Goal: Obtain resource: Download file/media

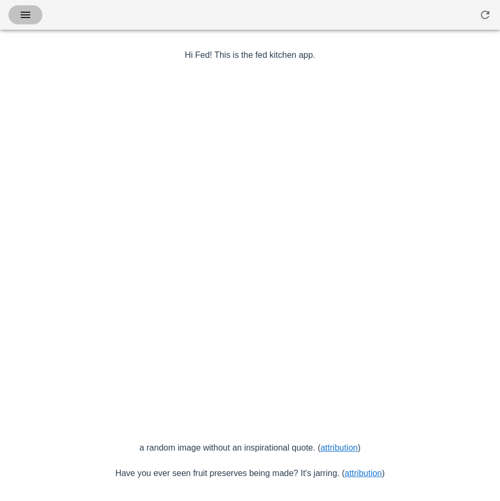
click at [27, 15] on icon "button" at bounding box center [25, 14] width 13 height 13
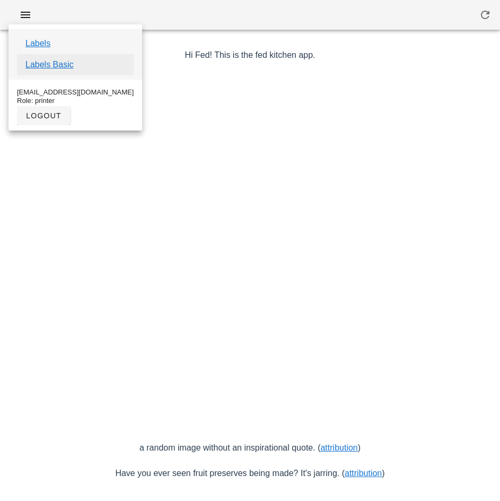
click at [69, 68] on link "Labels Basic" at bounding box center [49, 64] width 48 height 13
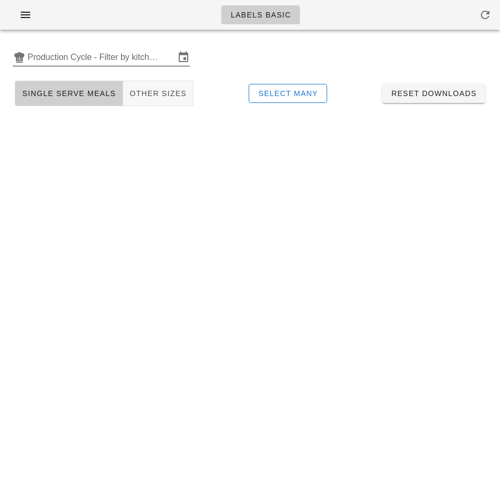
click at [94, 54] on input "Production Cycle - Filter by kitchen production schedules" at bounding box center [101, 57] width 147 height 17
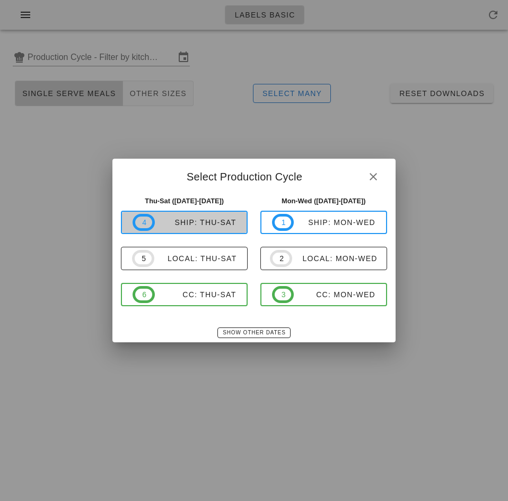
click at [186, 221] on div "ship: Thu-Sat" at bounding box center [196, 222] width 82 height 8
type input "ship: Thu-Sat ([DATE]-[DATE])"
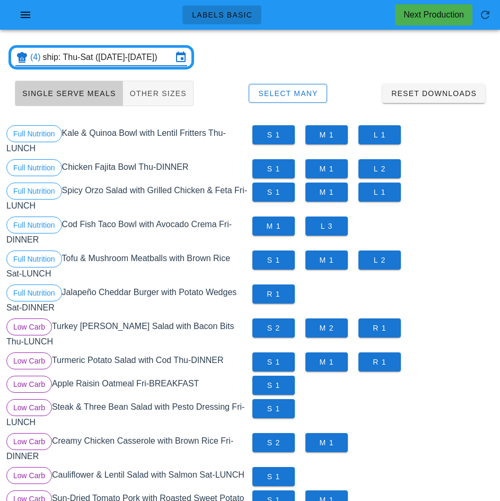
click at [430, 431] on div "S 2 M 1" at bounding box center [373, 448] width 246 height 34
click at [297, 94] on span "Select Many" at bounding box center [288, 93] width 60 height 8
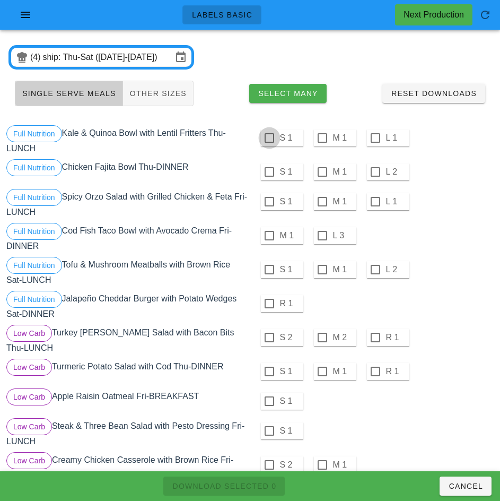
click at [269, 138] on div at bounding box center [269, 138] width 18 height 18
checkbox input "true"
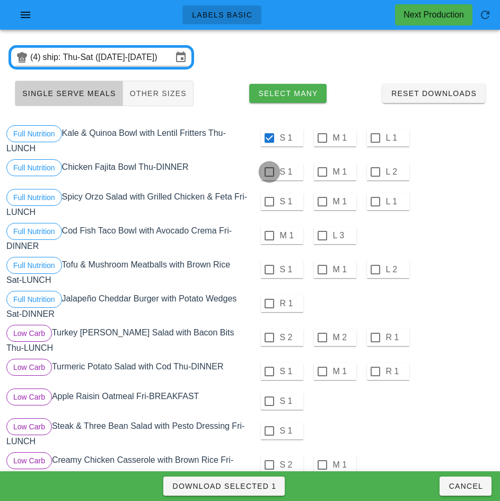
click at [269, 172] on div at bounding box center [269, 172] width 18 height 18
checkbox input "true"
click at [269, 203] on div at bounding box center [269, 202] width 18 height 18
checkbox input "true"
click at [269, 235] on div at bounding box center [269, 235] width 18 height 18
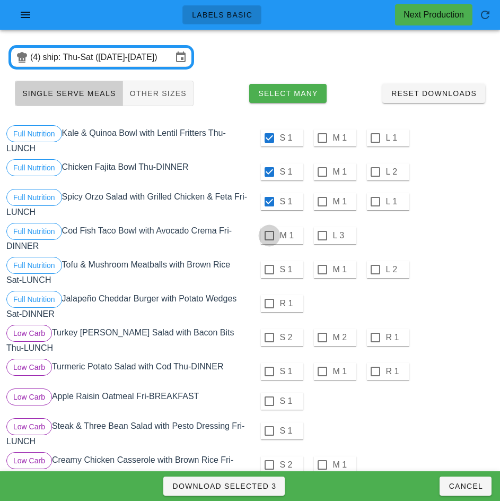
checkbox input "true"
click at [269, 269] on div at bounding box center [269, 269] width 18 height 18
checkbox input "true"
click at [269, 303] on div at bounding box center [269, 303] width 18 height 18
checkbox input "true"
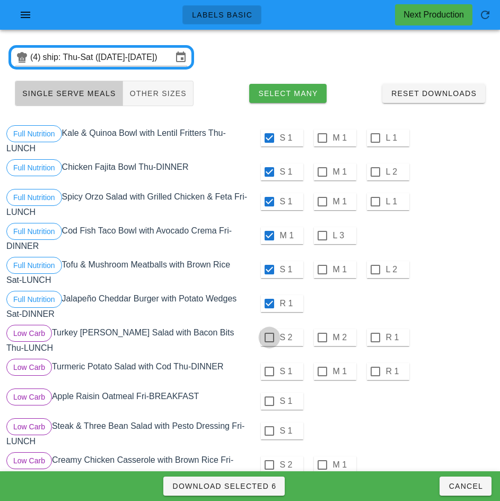
click at [269, 337] on div at bounding box center [269, 337] width 18 height 18
checkbox input "true"
click at [269, 367] on div at bounding box center [269, 371] width 18 height 18
checkbox input "true"
click at [269, 397] on div at bounding box center [269, 401] width 18 height 18
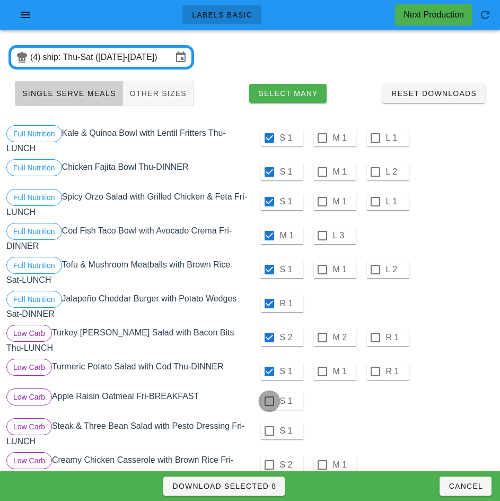
checkbox input "true"
click at [269, 426] on div at bounding box center [269, 431] width 18 height 18
checkbox input "true"
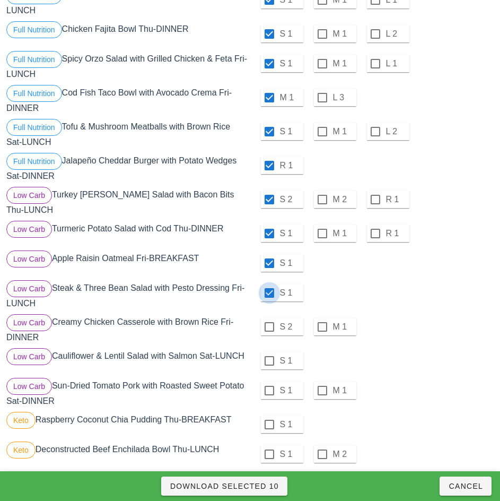
scroll to position [137, 0]
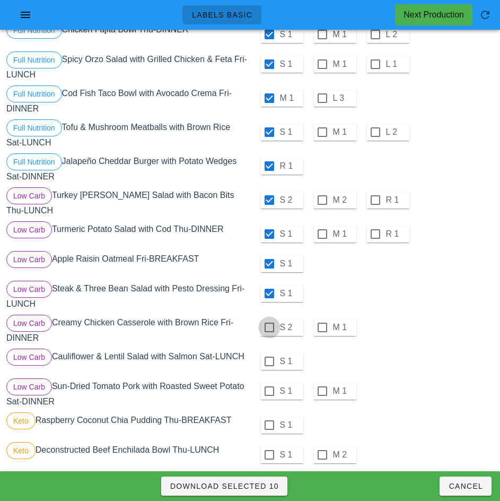
click at [269, 323] on div at bounding box center [269, 327] width 18 height 18
checkbox input "true"
click at [269, 357] on div at bounding box center [269, 361] width 18 height 18
checkbox input "true"
click at [269, 387] on div at bounding box center [269, 391] width 18 height 18
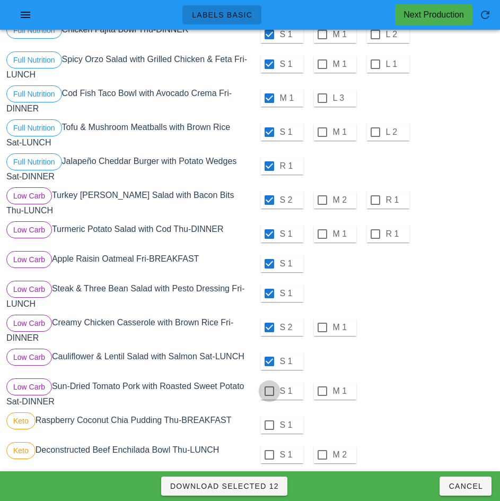
checkbox input "true"
click at [269, 421] on div at bounding box center [269, 425] width 18 height 18
checkbox input "true"
click at [269, 450] on div at bounding box center [269, 455] width 18 height 18
checkbox input "true"
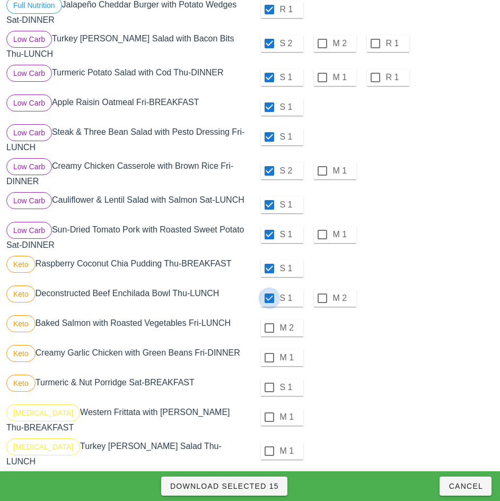
scroll to position [296, 0]
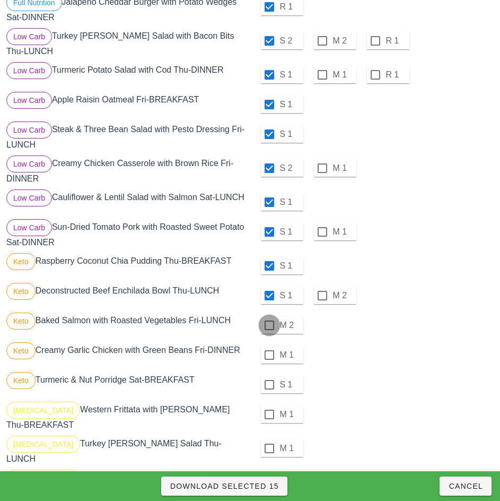
click at [269, 321] on div at bounding box center [269, 325] width 18 height 18
checkbox input "true"
click at [268, 358] on div at bounding box center [269, 355] width 18 height 18
checkbox input "true"
click at [269, 380] on div at bounding box center [269, 385] width 18 height 18
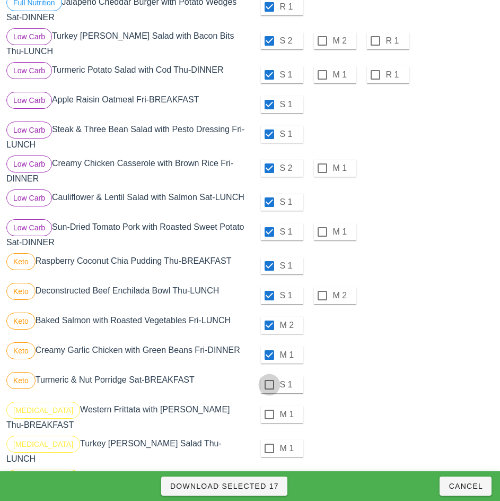
checkbox input "true"
click at [269, 410] on div at bounding box center [269, 414] width 18 height 18
checkbox input "true"
click at [269, 443] on div at bounding box center [269, 448] width 18 height 18
checkbox input "true"
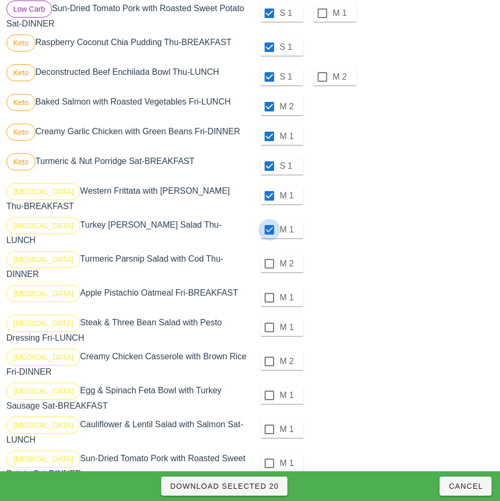
scroll to position [516, 0]
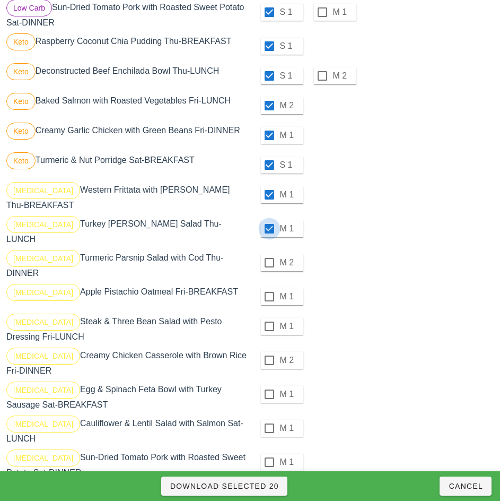
click at [269, 254] on div at bounding box center [269, 263] width 18 height 18
checkbox input "true"
click at [269, 287] on div at bounding box center [269, 296] width 18 height 18
checkbox input "true"
click at [273, 321] on div at bounding box center [269, 326] width 18 height 18
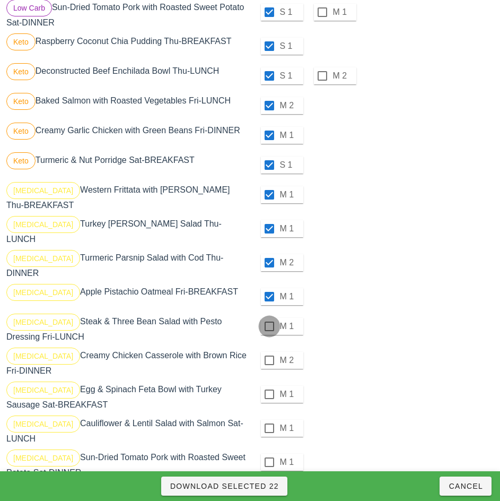
checkbox input "true"
click at [269, 351] on div at bounding box center [269, 360] width 18 height 18
checkbox input "true"
click at [267, 385] on div at bounding box center [269, 394] width 18 height 18
checkbox input "true"
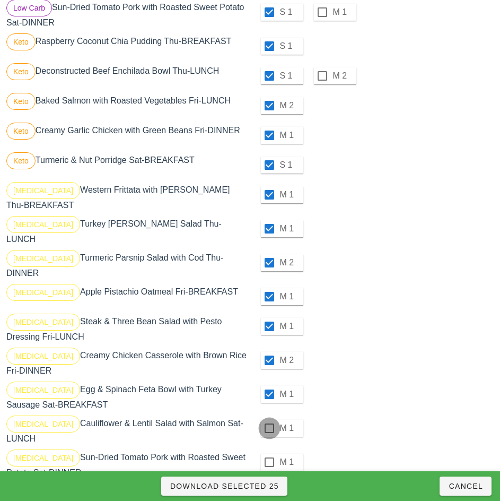
click at [269, 419] on div at bounding box center [269, 428] width 18 height 18
checkbox input "true"
click at [269, 453] on div at bounding box center [269, 462] width 18 height 18
checkbox input "true"
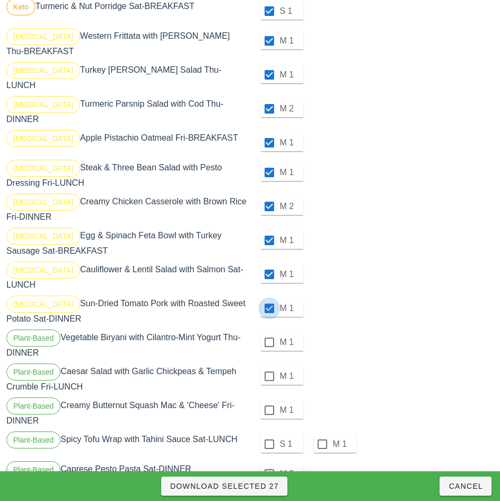
scroll to position [687, 0]
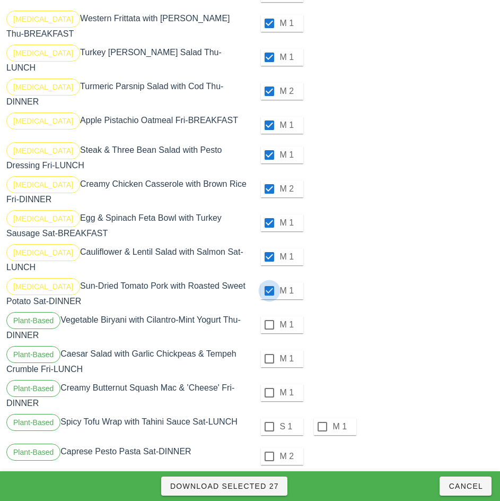
click at [269, 316] on div at bounding box center [269, 325] width 18 height 18
checkbox input "true"
click at [269, 350] on div at bounding box center [269, 359] width 18 height 18
checkbox input "true"
click at [269, 383] on div at bounding box center [269, 392] width 18 height 18
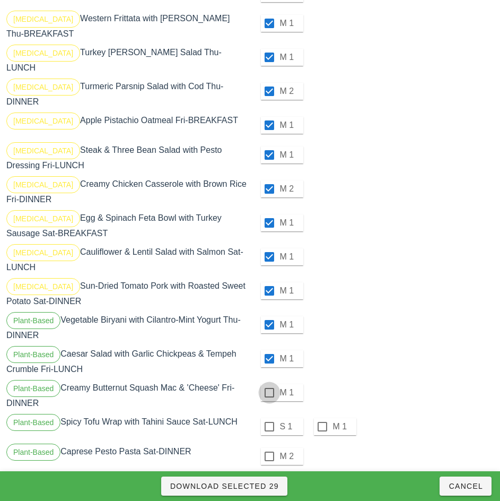
checkbox input "true"
click at [269, 417] on div at bounding box center [269, 426] width 18 height 18
checkbox input "true"
click at [269, 447] on div at bounding box center [269, 456] width 18 height 18
checkbox input "true"
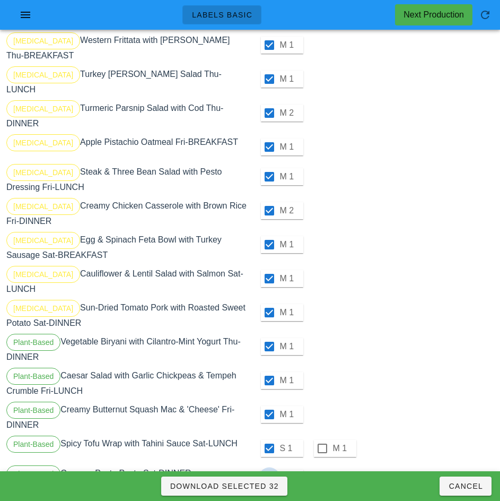
scroll to position [664, 0]
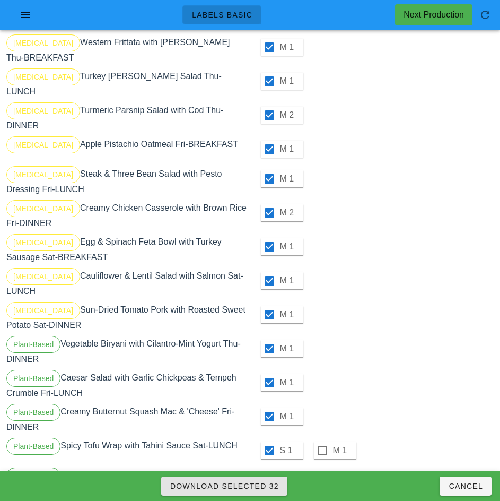
click at [269, 487] on span "Download Selected 32" at bounding box center [224, 486] width 109 height 8
checkbox input "false"
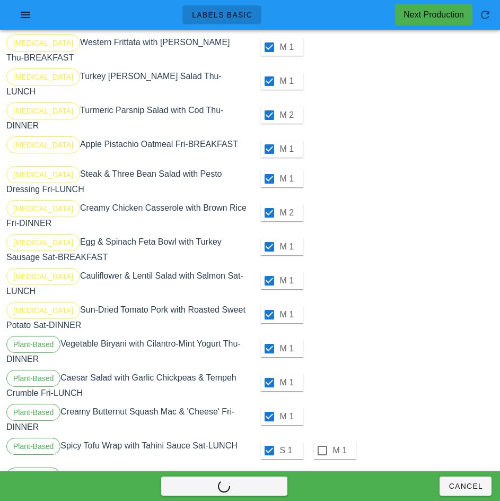
checkbox input "false"
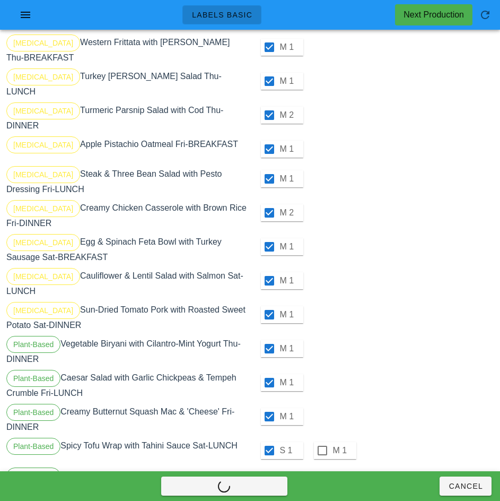
checkbox input "false"
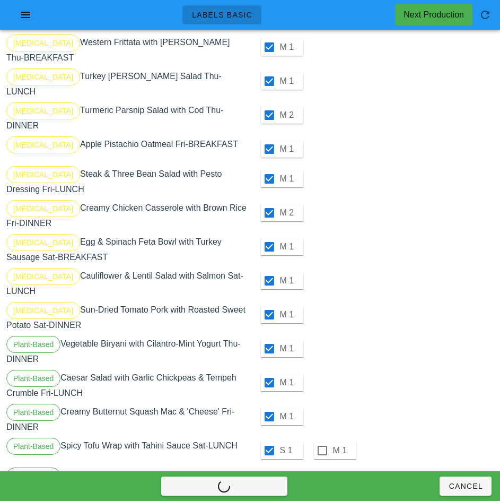
checkbox input "false"
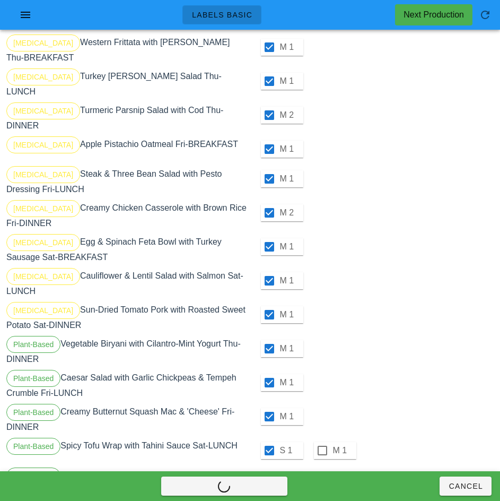
checkbox input "false"
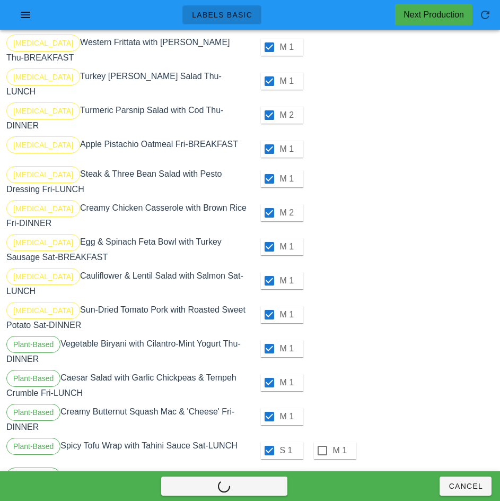
checkbox input "false"
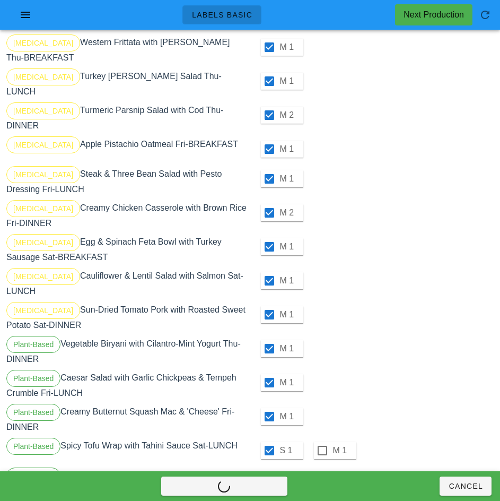
checkbox input "false"
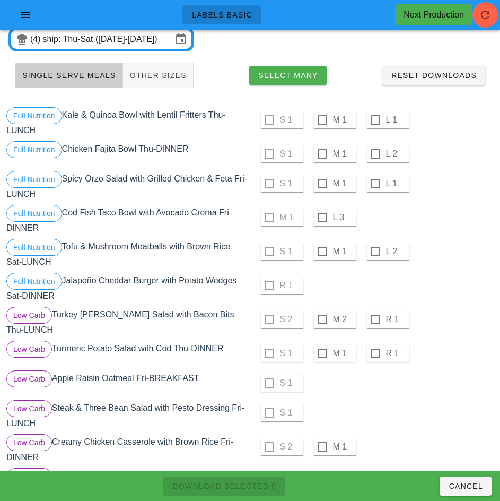
scroll to position [0, 0]
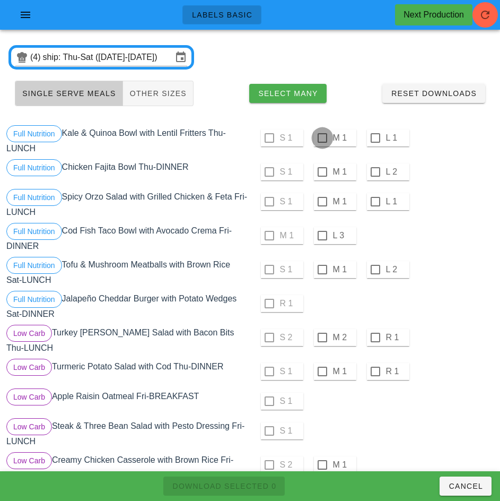
click at [322, 138] on div at bounding box center [322, 138] width 18 height 18
checkbox input "true"
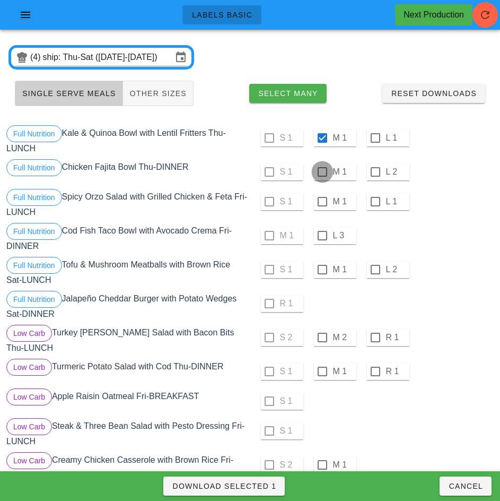
click at [322, 172] on div at bounding box center [322, 172] width 18 height 18
checkbox input "true"
click at [322, 202] on div at bounding box center [322, 202] width 18 height 18
checkbox input "true"
click at [320, 235] on div at bounding box center [322, 235] width 18 height 18
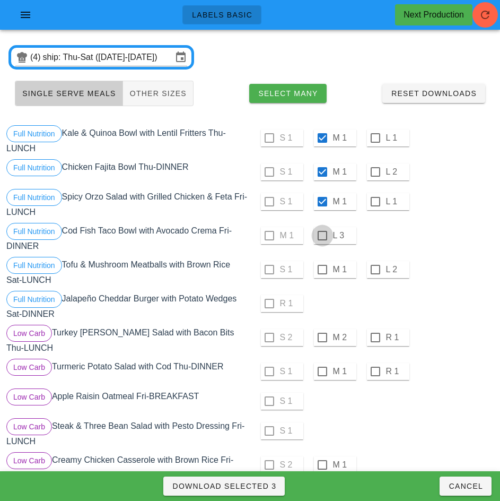
checkbox input "true"
click at [320, 271] on div at bounding box center [322, 269] width 18 height 18
checkbox input "true"
click at [322, 337] on div at bounding box center [322, 337] width 18 height 18
checkbox input "true"
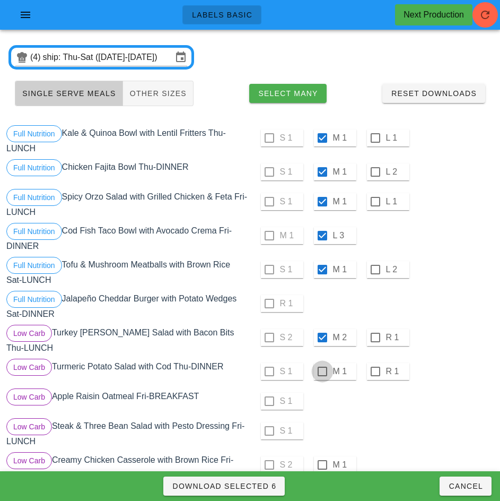
click at [322, 367] on div at bounding box center [322, 371] width 18 height 18
checkbox input "true"
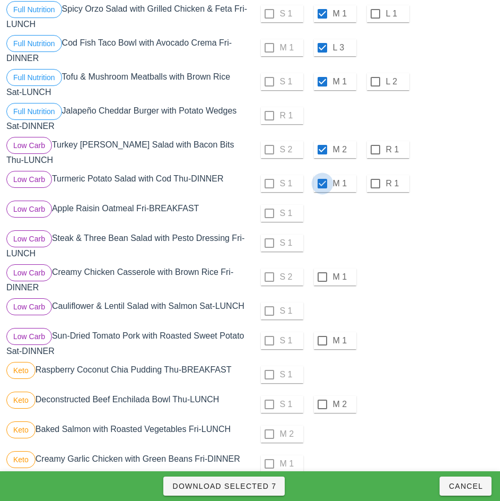
scroll to position [210, 0]
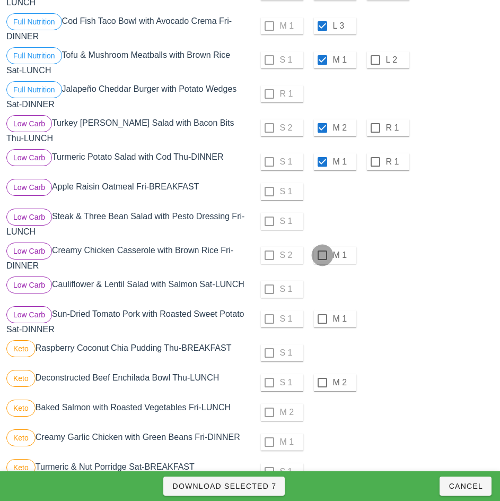
click at [322, 251] on div at bounding box center [322, 255] width 18 height 18
checkbox input "true"
click at [322, 315] on div at bounding box center [322, 319] width 18 height 18
checkbox input "true"
click at [322, 378] on div at bounding box center [322, 382] width 18 height 18
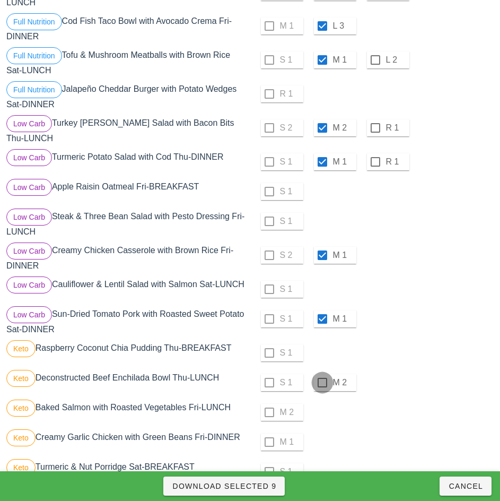
checkbox input "true"
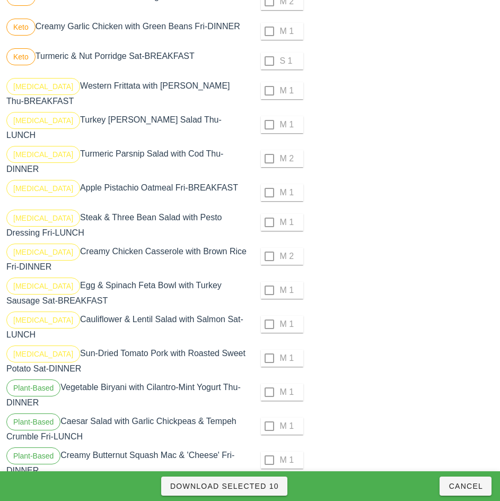
scroll to position [687, 0]
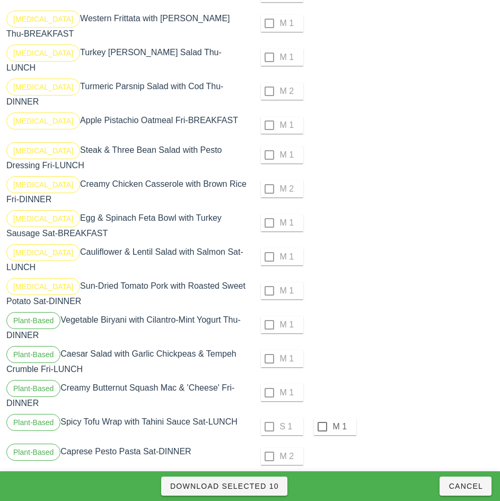
click at [322, 417] on div at bounding box center [322, 426] width 18 height 18
checkbox input "true"
click at [274, 487] on span "Download Selected 11" at bounding box center [224, 486] width 109 height 8
checkbox input "false"
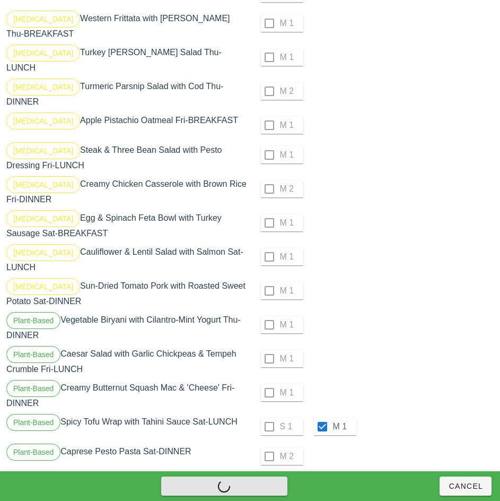
checkbox input "false"
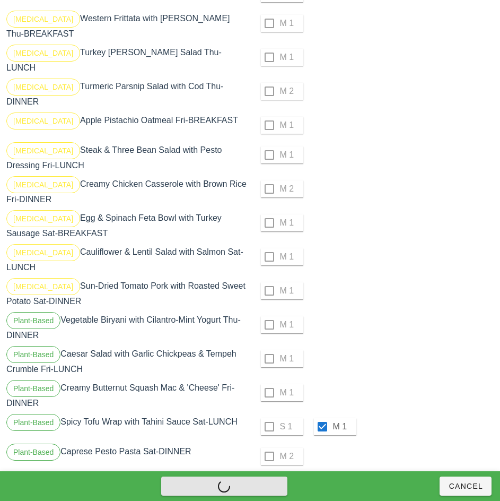
checkbox input "false"
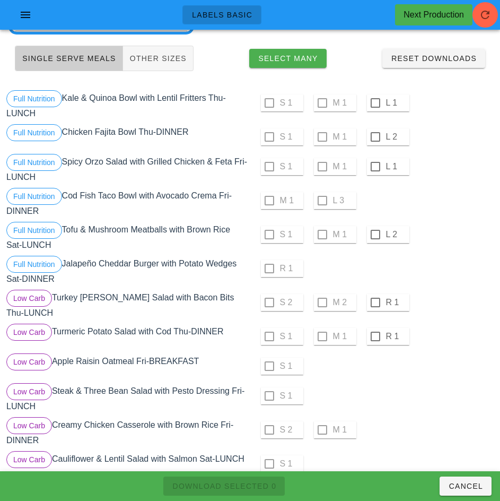
scroll to position [30, 0]
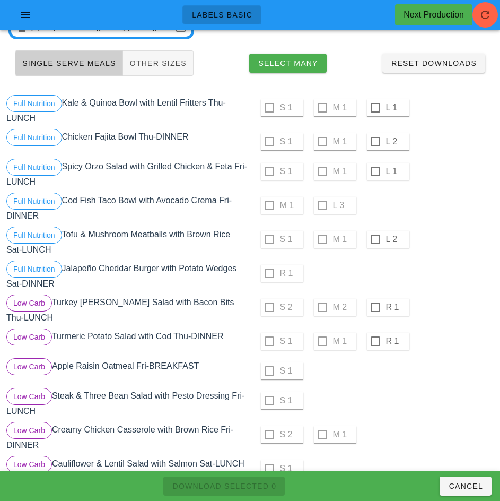
click at [375, 108] on div at bounding box center [376, 108] width 18 height 18
checkbox input "true"
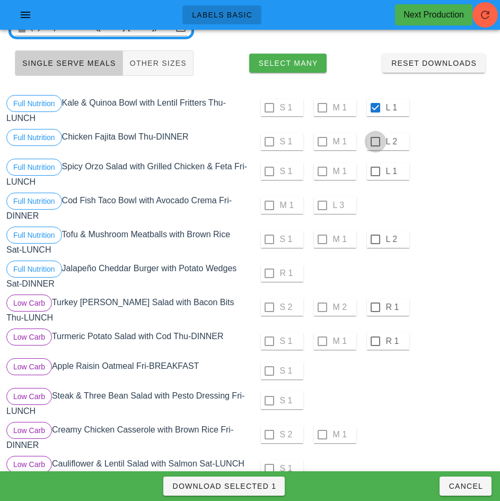
click at [375, 142] on div at bounding box center [376, 142] width 18 height 18
checkbox input "true"
click at [375, 171] on div at bounding box center [376, 171] width 18 height 18
checkbox input "true"
click at [376, 239] on div at bounding box center [376, 239] width 18 height 18
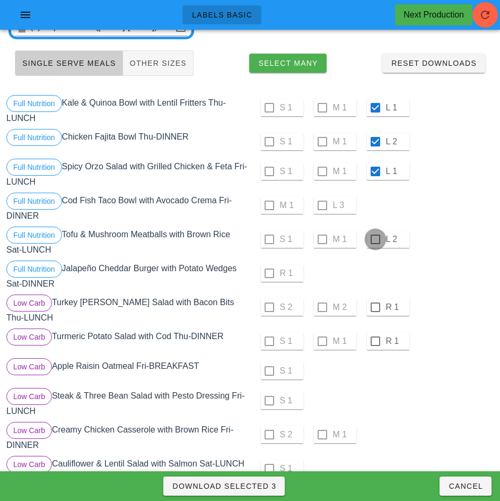
checkbox input "true"
click at [375, 307] on div at bounding box center [376, 307] width 18 height 18
checkbox input "true"
click at [375, 337] on div at bounding box center [376, 341] width 18 height 18
checkbox input "true"
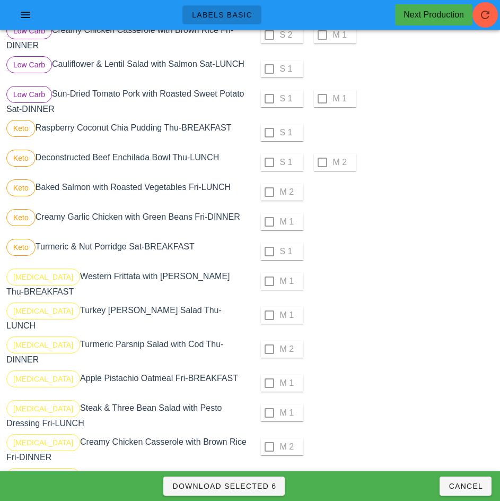
scroll to position [420, 0]
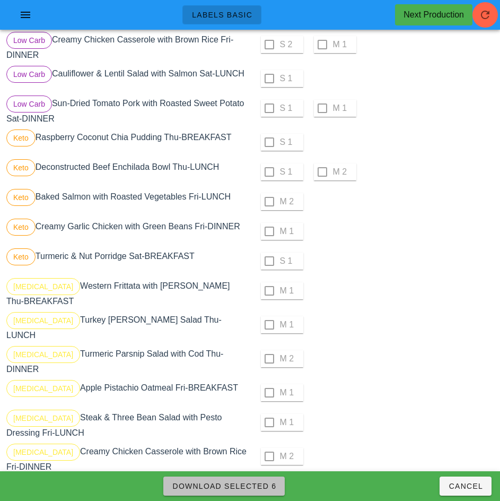
click at [269, 484] on span "Download Selected 6" at bounding box center [224, 486] width 104 height 8
checkbox input "false"
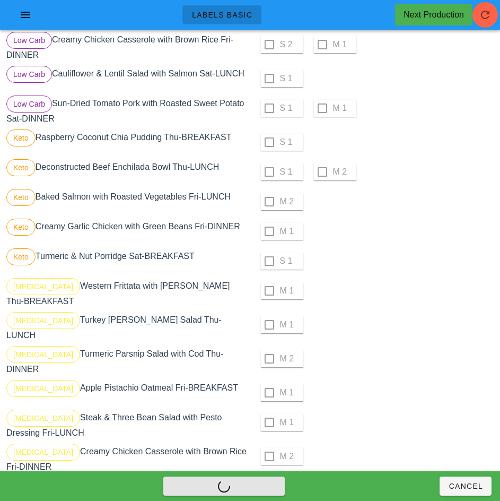
checkbox input "false"
